Goal: Information Seeking & Learning: Learn about a topic

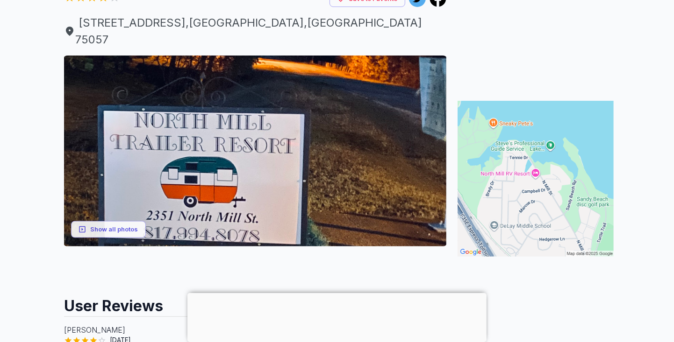
scroll to position [107, 0]
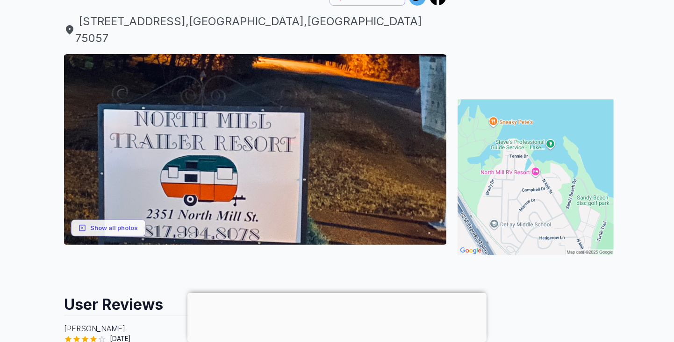
click at [124, 220] on button "Show all photos" at bounding box center [108, 228] width 75 height 17
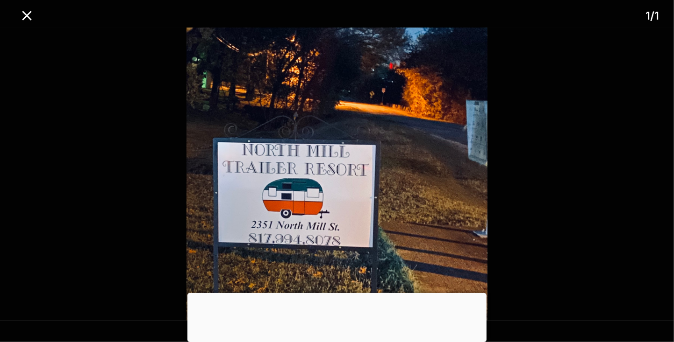
click at [337, 293] on div at bounding box center [336, 293] width 299 height 0
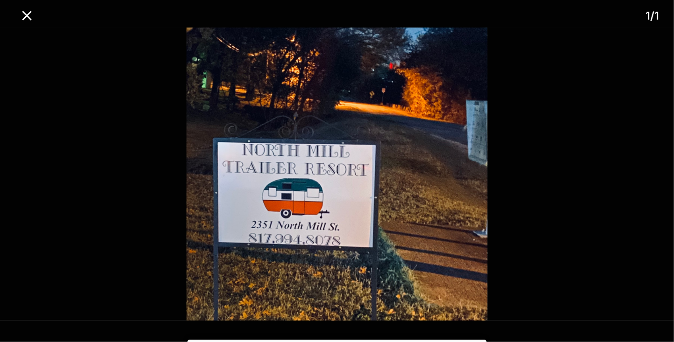
click at [28, 21] on icon "close" at bounding box center [27, 15] width 16 height 16
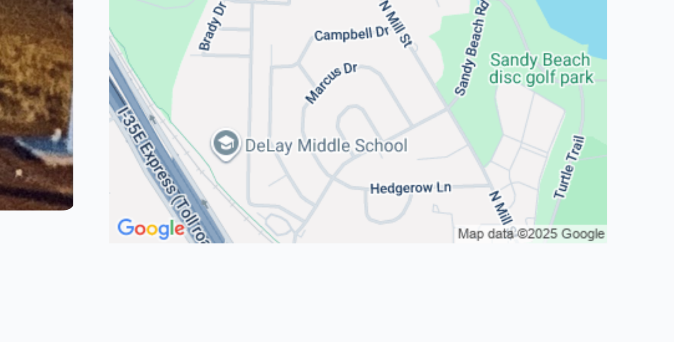
scroll to position [87, 0]
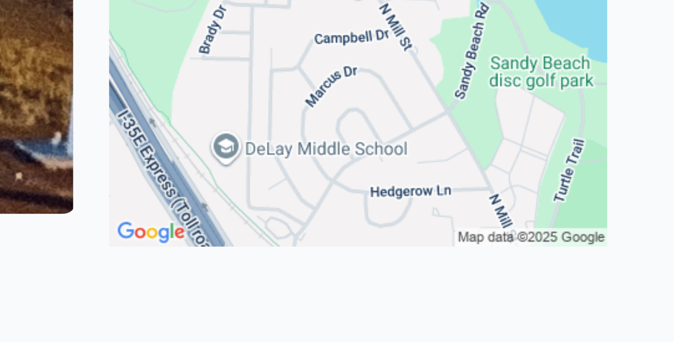
click at [556, 252] on img at bounding box center [535, 198] width 156 height 156
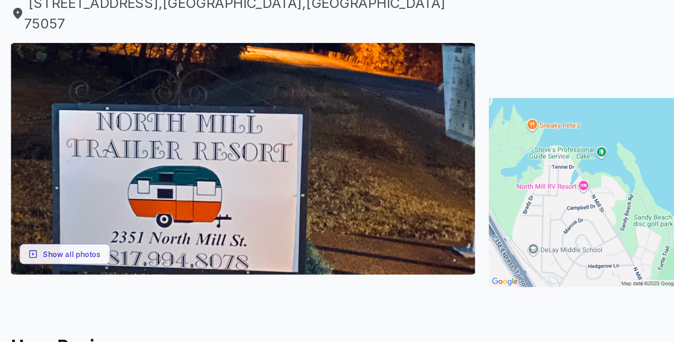
scroll to position [87, 0]
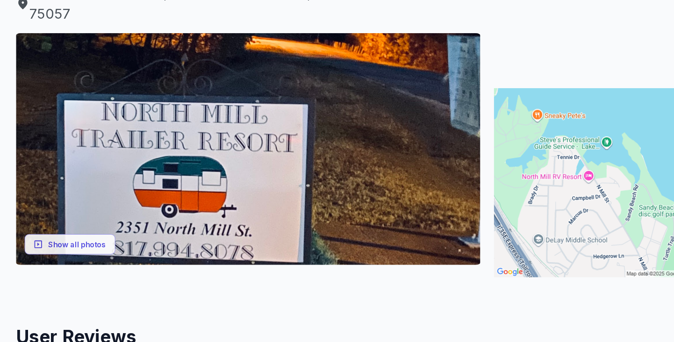
scroll to position [87, 0]
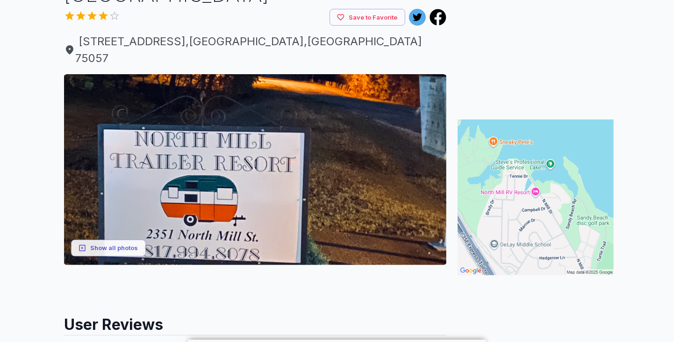
click at [323, 225] on img at bounding box center [255, 169] width 382 height 191
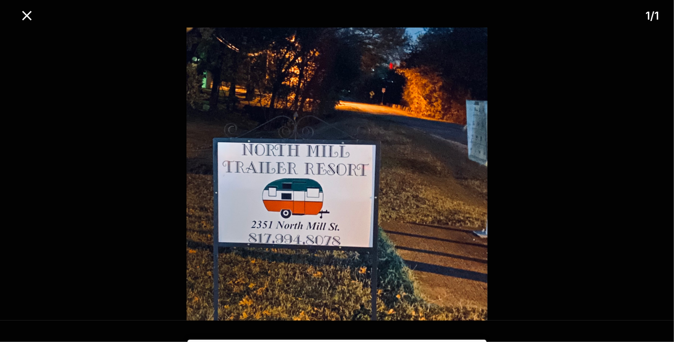
click at [27, 13] on icon "close" at bounding box center [27, 15] width 16 height 16
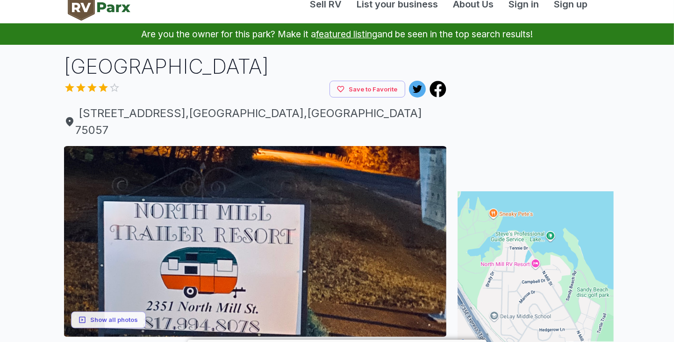
scroll to position [15, 0]
click at [441, 92] on icon at bounding box center [438, 89] width 16 height 16
